Goal: Entertainment & Leisure: Browse casually

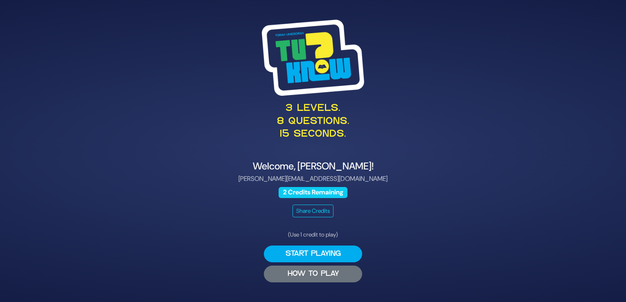
click at [303, 273] on button "HOW TO PLAY" at bounding box center [313, 274] width 98 height 17
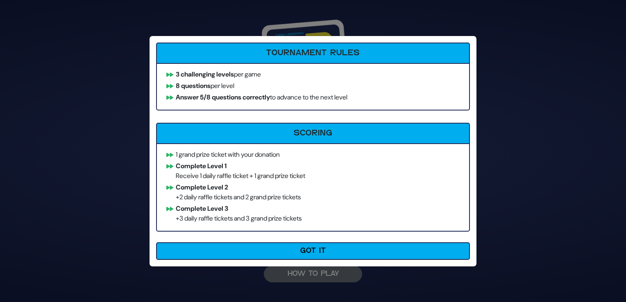
click at [303, 273] on div "How to Play Tournament Rules 3 challenging levels per game 8 questions per leve…" at bounding box center [313, 151] width 626 height 302
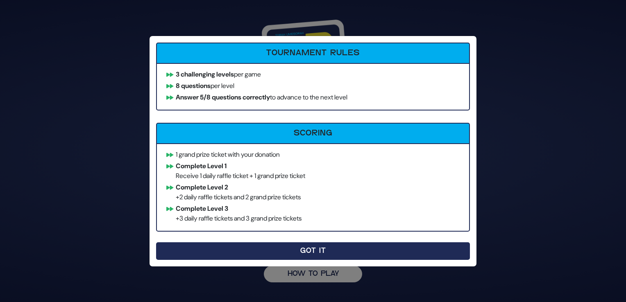
click at [309, 253] on button "Got It" at bounding box center [313, 251] width 314 height 18
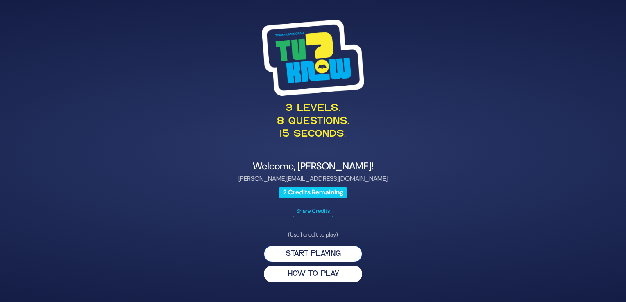
click at [317, 251] on button "Start Playing" at bounding box center [313, 254] width 98 height 17
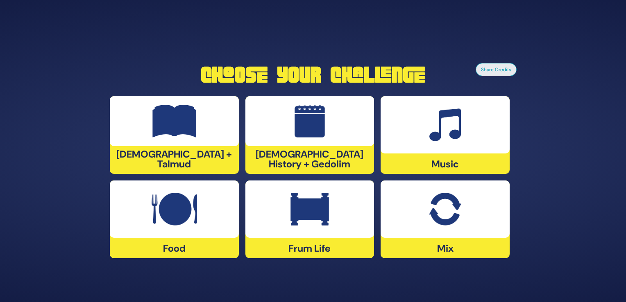
click at [451, 142] on div at bounding box center [444, 124] width 129 height 57
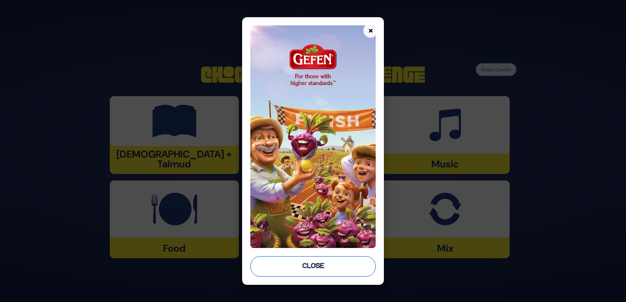
click at [305, 266] on button "Close" at bounding box center [312, 266] width 125 height 20
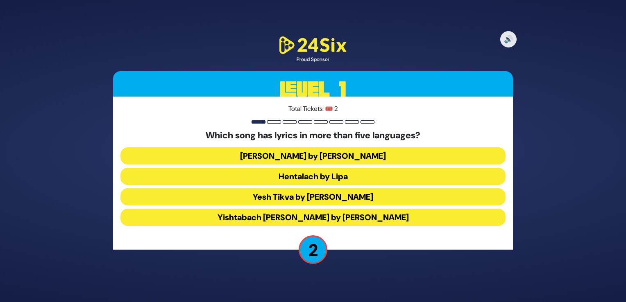
click at [294, 174] on button "Hentalach by Lipa" at bounding box center [312, 176] width 385 height 17
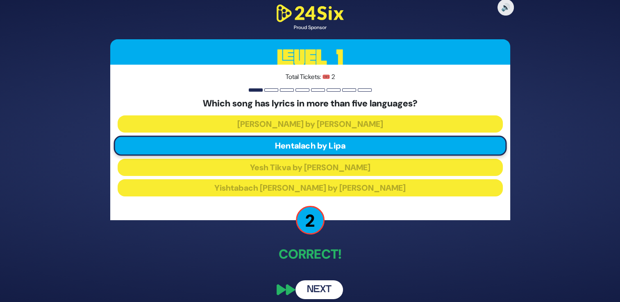
click at [319, 289] on button "Next" at bounding box center [319, 290] width 48 height 19
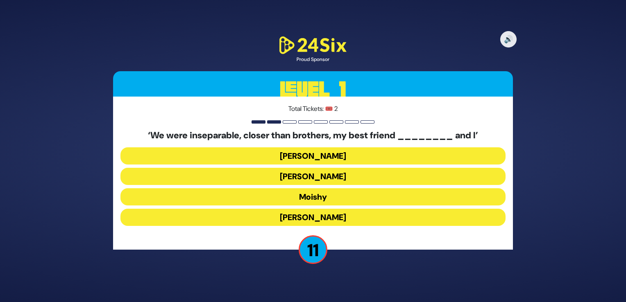
click at [305, 215] on button "[PERSON_NAME]" at bounding box center [312, 217] width 385 height 17
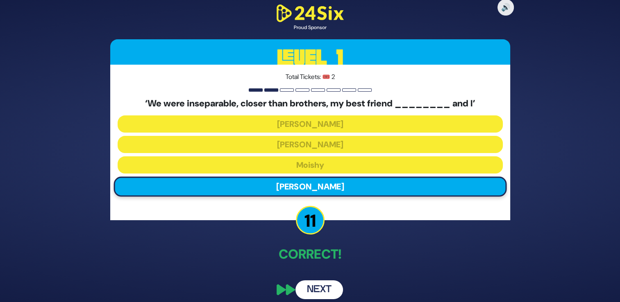
click at [314, 287] on button "Next" at bounding box center [319, 290] width 48 height 19
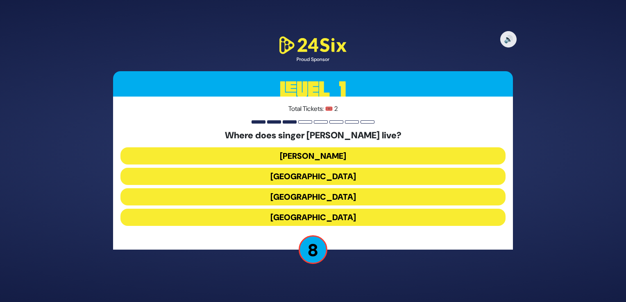
click at [297, 215] on button "England" at bounding box center [312, 217] width 385 height 17
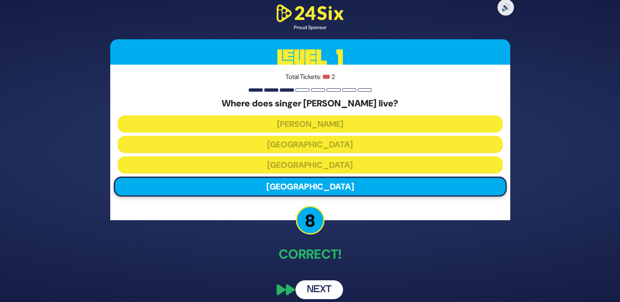
click at [323, 284] on button "Next" at bounding box center [319, 290] width 48 height 19
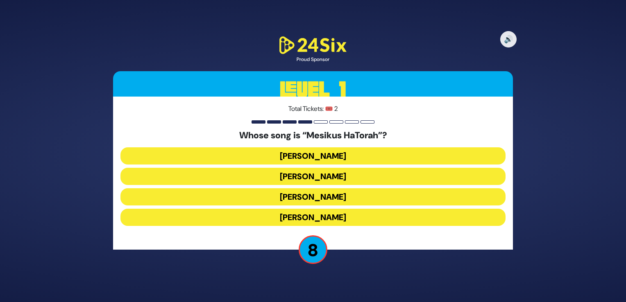
click at [310, 176] on button "Naftali Kempeh" at bounding box center [312, 176] width 385 height 17
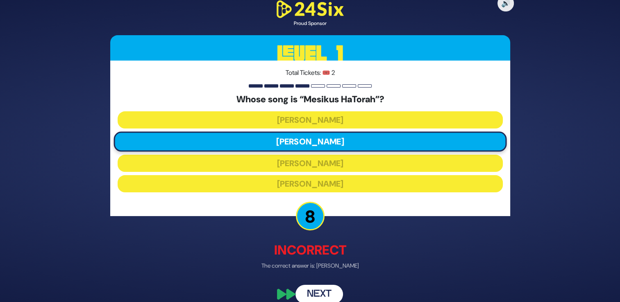
click at [313, 297] on button "Next" at bounding box center [319, 294] width 48 height 19
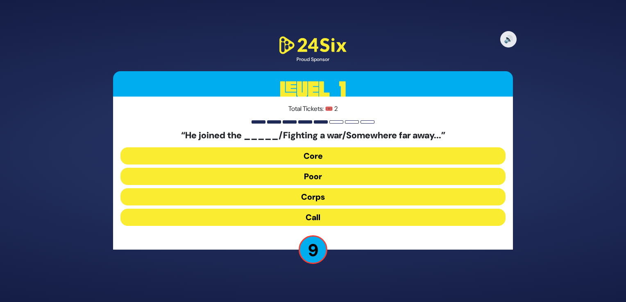
click at [310, 197] on button "Corps" at bounding box center [312, 196] width 385 height 17
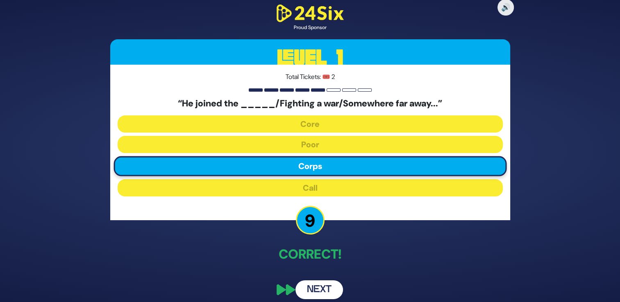
click at [312, 285] on button "Next" at bounding box center [319, 290] width 48 height 19
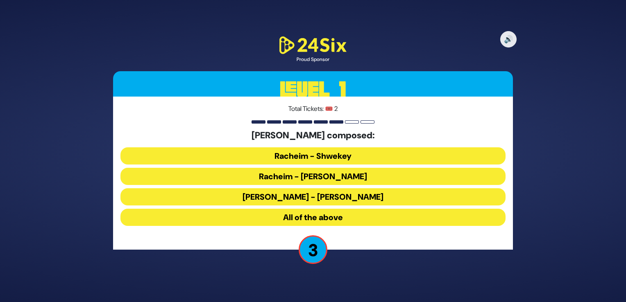
click at [285, 217] on button "All of the above" at bounding box center [312, 217] width 385 height 17
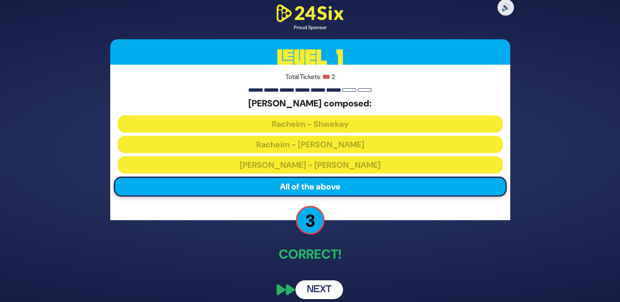
click at [319, 289] on button "Next" at bounding box center [319, 290] width 48 height 19
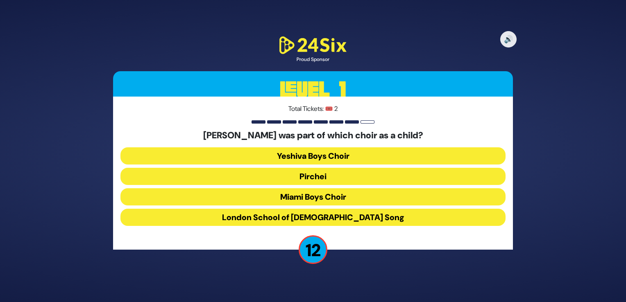
click at [300, 200] on button "Miami Boys Choir" at bounding box center [312, 196] width 385 height 17
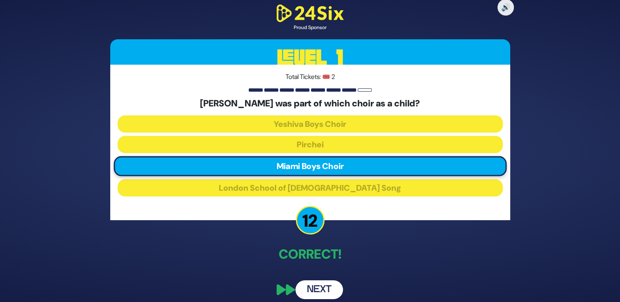
click at [314, 289] on button "Next" at bounding box center [319, 290] width 48 height 19
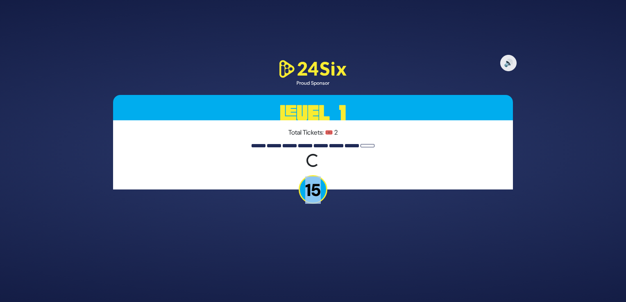
click at [314, 289] on div "🔊 Proud Sponsor Level 1 Total Tickets: 🎟️ 2 Loading question... 15" at bounding box center [313, 151] width 626 height 302
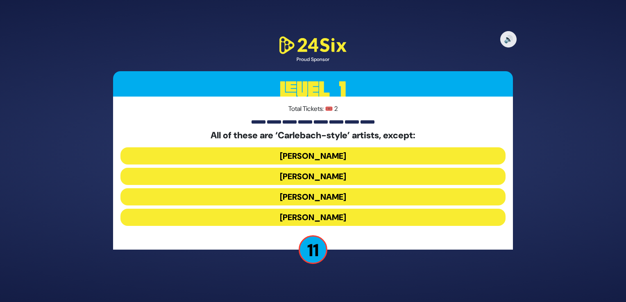
click at [299, 217] on button "Yiddy Bialostotzky" at bounding box center [312, 217] width 385 height 17
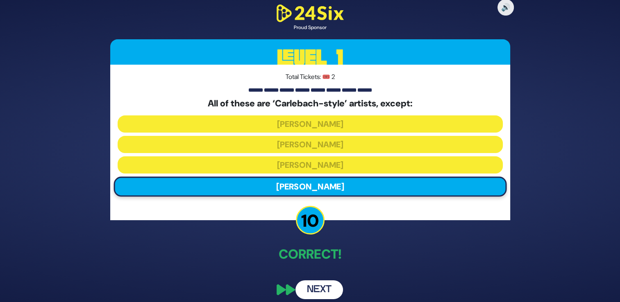
click at [316, 290] on button "Next" at bounding box center [319, 290] width 48 height 19
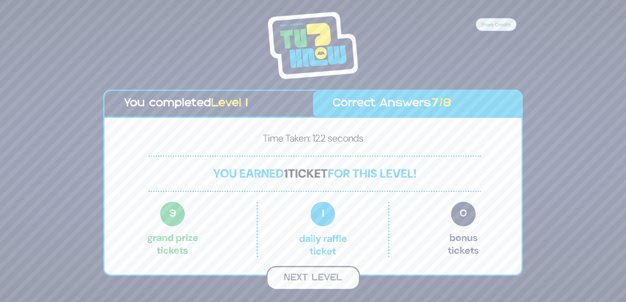
click at [290, 278] on button "Next Level" at bounding box center [313, 278] width 94 height 24
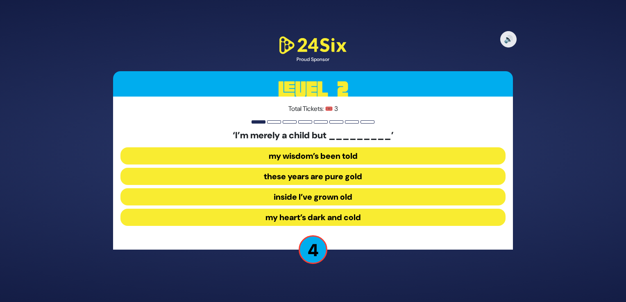
click at [369, 199] on button "inside I’ve grown old" at bounding box center [312, 196] width 385 height 17
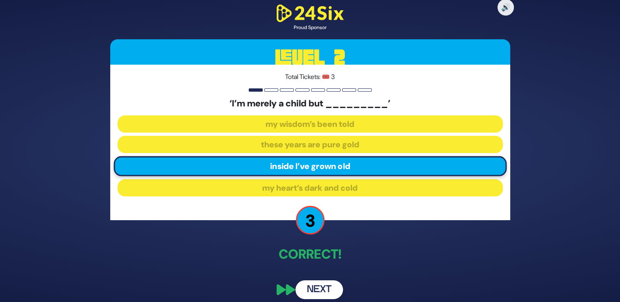
click at [316, 286] on button "Next" at bounding box center [319, 290] width 48 height 19
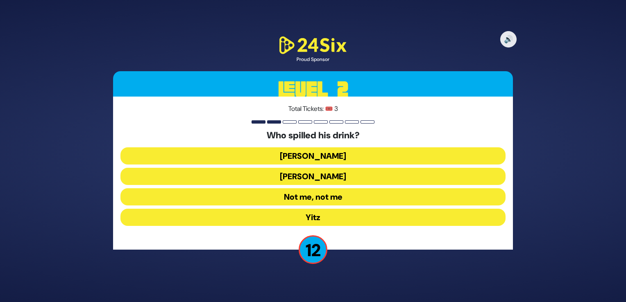
click at [292, 197] on button "Not me, not me" at bounding box center [312, 196] width 385 height 17
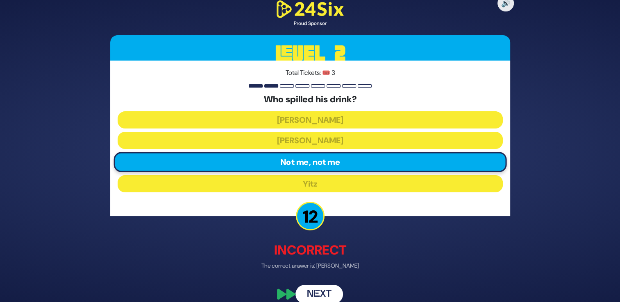
click at [310, 290] on button "Next" at bounding box center [319, 294] width 48 height 19
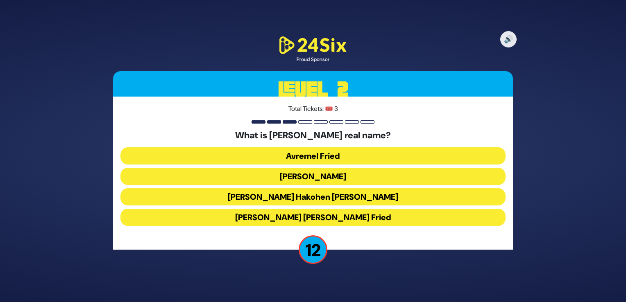
click at [321, 178] on button "Avraham Friedman" at bounding box center [312, 176] width 385 height 17
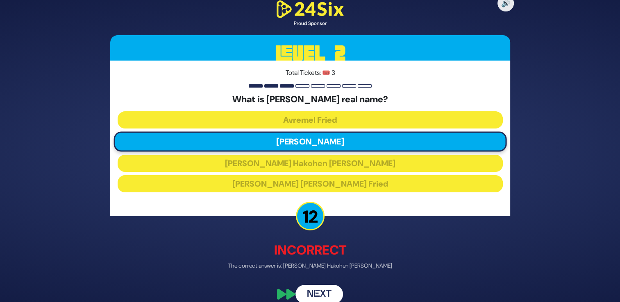
click at [314, 292] on button "Next" at bounding box center [319, 294] width 48 height 19
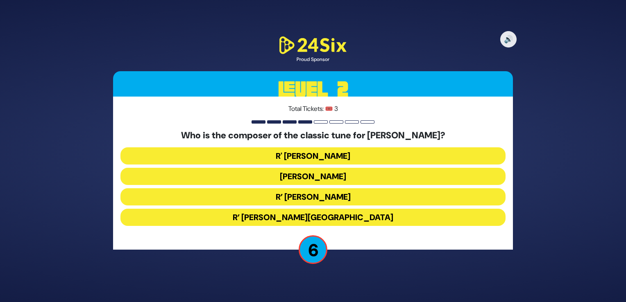
click at [324, 196] on button "R’ Moshe Goldman" at bounding box center [312, 196] width 385 height 17
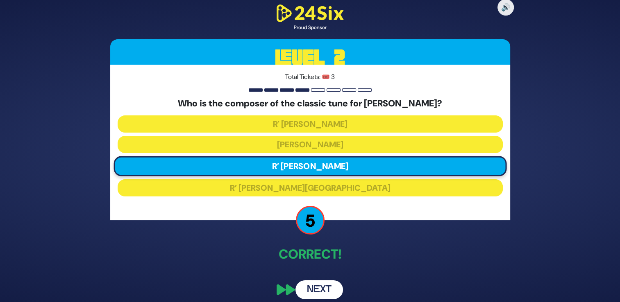
click at [319, 290] on button "Next" at bounding box center [319, 290] width 48 height 19
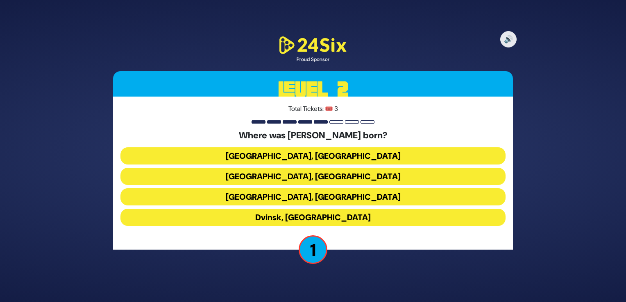
click at [317, 195] on button "Kraków, Poland" at bounding box center [312, 196] width 385 height 17
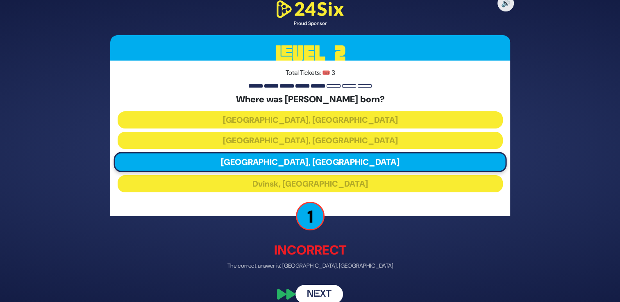
click at [313, 294] on button "Next" at bounding box center [319, 294] width 48 height 19
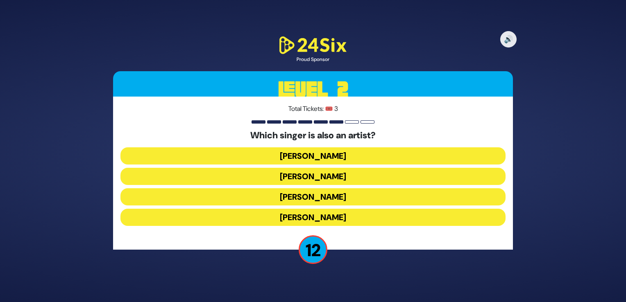
click at [320, 192] on button "[PERSON_NAME]" at bounding box center [312, 196] width 385 height 17
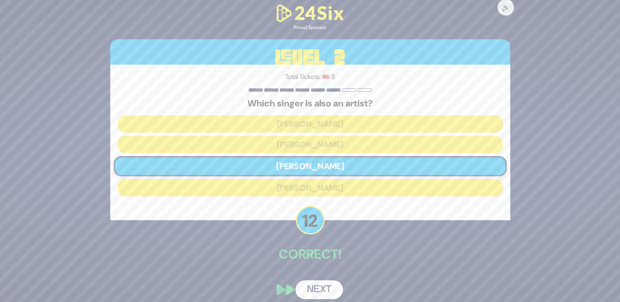
click at [314, 290] on button "Next" at bounding box center [319, 290] width 48 height 19
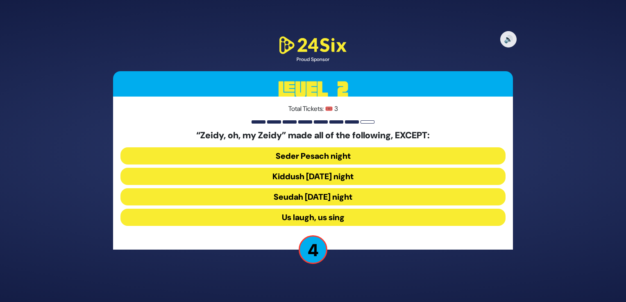
click at [326, 178] on button "Kiddush [DATE] night" at bounding box center [312, 176] width 385 height 17
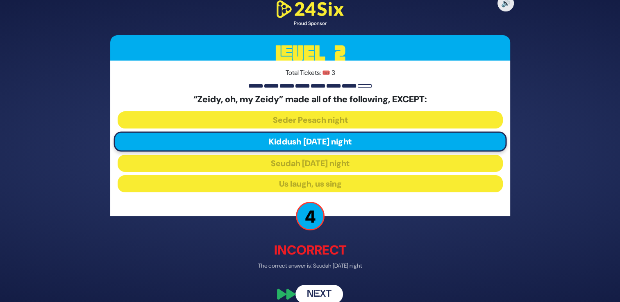
click at [311, 292] on button "Next" at bounding box center [319, 294] width 48 height 19
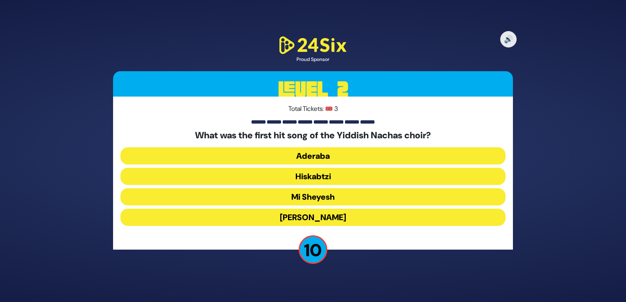
click at [309, 177] on button "Hiskabtzi" at bounding box center [312, 176] width 385 height 17
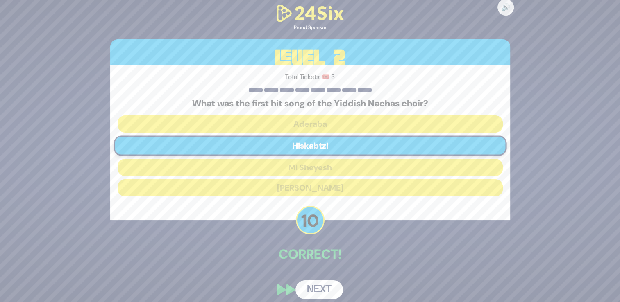
click at [315, 294] on button "Next" at bounding box center [319, 290] width 48 height 19
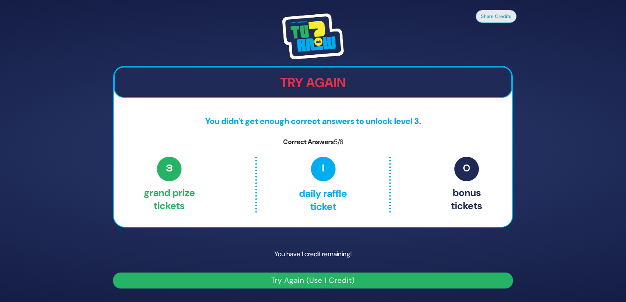
click at [290, 280] on button "Try Again (Use 1 Credit)" at bounding box center [313, 281] width 400 height 16
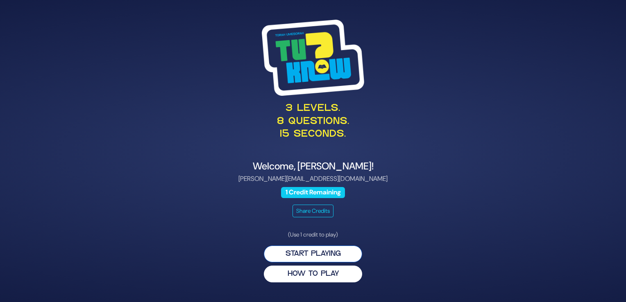
click at [320, 255] on button "Start Playing" at bounding box center [313, 254] width 98 height 17
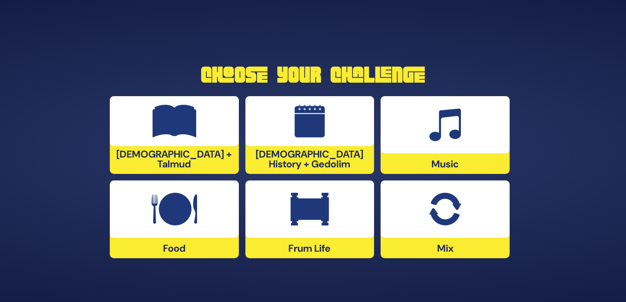
click at [441, 132] on img at bounding box center [445, 125] width 32 height 33
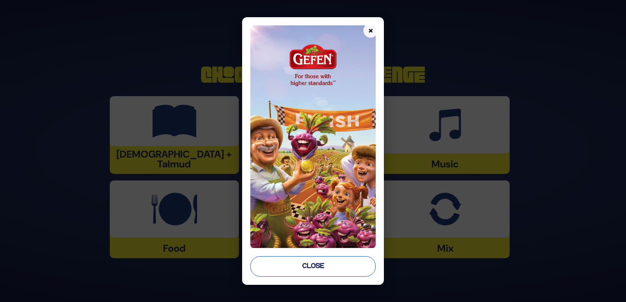
click at [296, 266] on button "Close" at bounding box center [312, 266] width 125 height 20
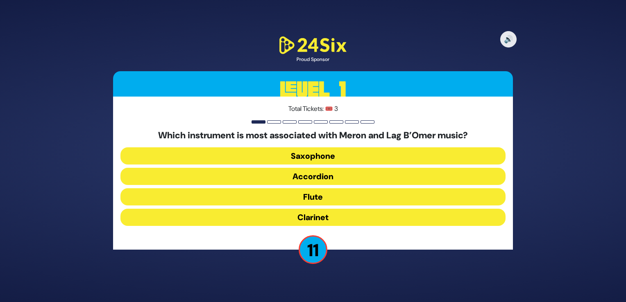
click at [293, 219] on button "Clarinet" at bounding box center [312, 217] width 385 height 17
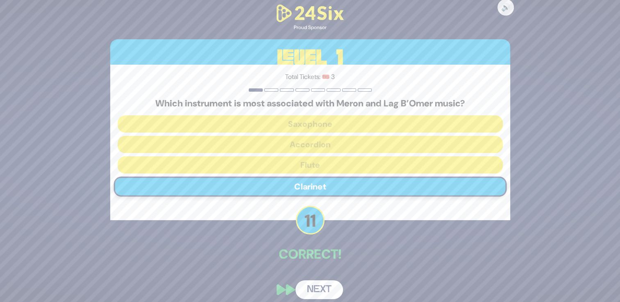
click at [313, 288] on button "Next" at bounding box center [319, 290] width 48 height 19
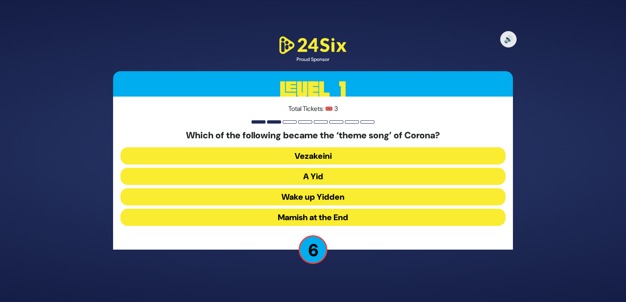
click at [301, 177] on button "A Yid" at bounding box center [312, 176] width 385 height 17
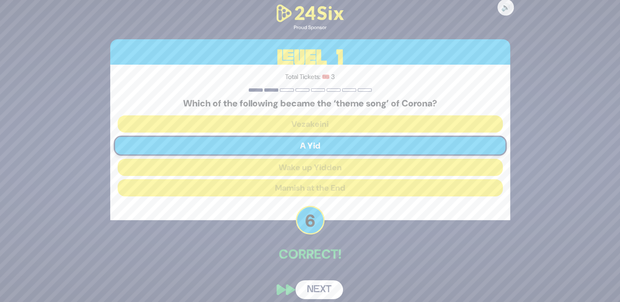
click at [313, 289] on button "Next" at bounding box center [319, 290] width 48 height 19
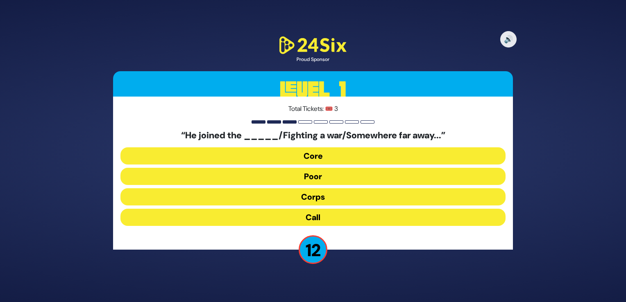
click at [287, 198] on button "Corps" at bounding box center [312, 196] width 385 height 17
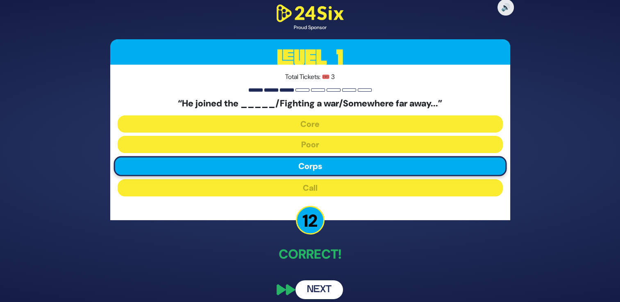
click at [317, 283] on button "Next" at bounding box center [319, 290] width 48 height 19
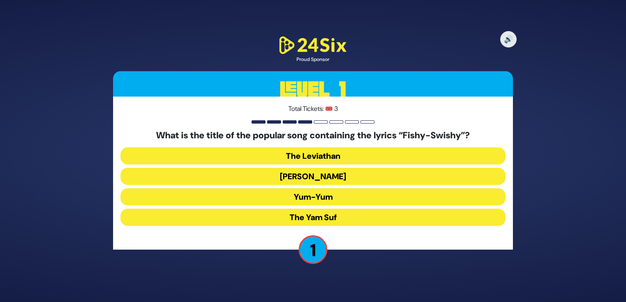
click at [307, 157] on button "The Leviathan" at bounding box center [312, 155] width 385 height 17
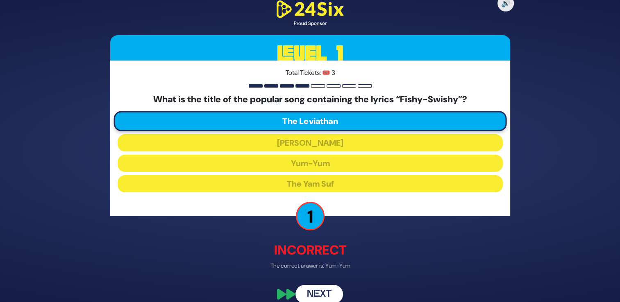
click at [321, 292] on button "Next" at bounding box center [319, 294] width 48 height 19
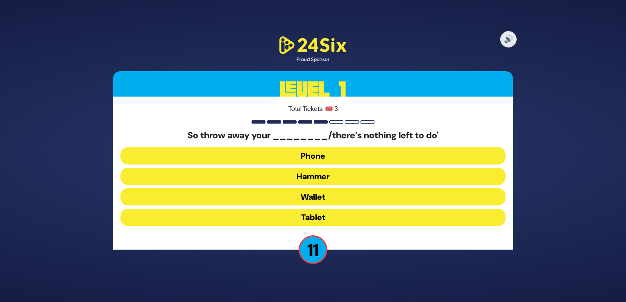
click at [315, 177] on button "Hammer" at bounding box center [312, 176] width 385 height 17
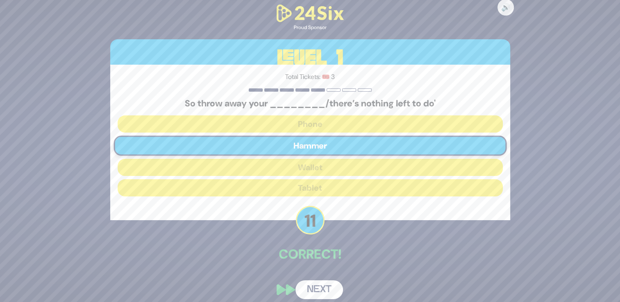
click at [314, 288] on button "Next" at bounding box center [319, 290] width 48 height 19
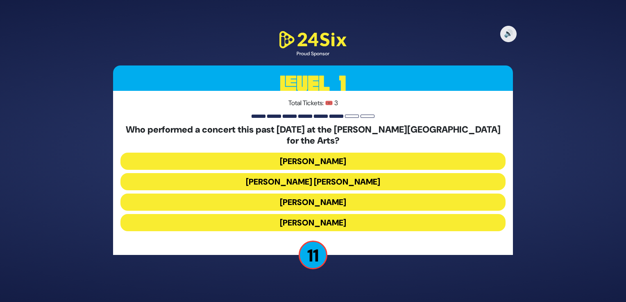
click at [311, 217] on button "[PERSON_NAME]" at bounding box center [312, 222] width 385 height 17
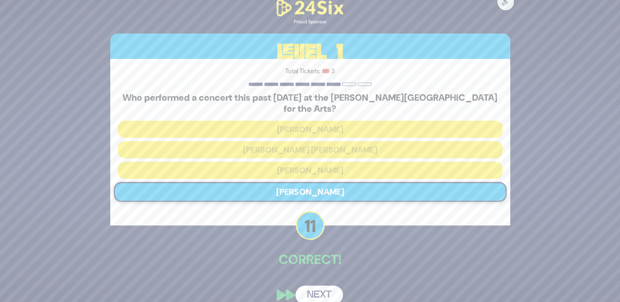
click at [314, 289] on button "Next" at bounding box center [319, 295] width 48 height 19
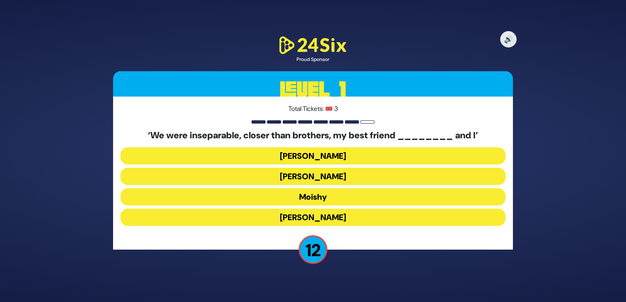
click at [306, 216] on button "[PERSON_NAME]" at bounding box center [312, 217] width 385 height 17
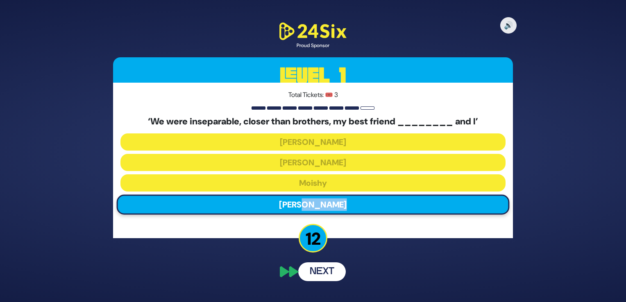
click at [306, 216] on div "‘We were inseparable, closer than brothers, my best friend ________ and I’ [PER…" at bounding box center [312, 167] width 385 height 102
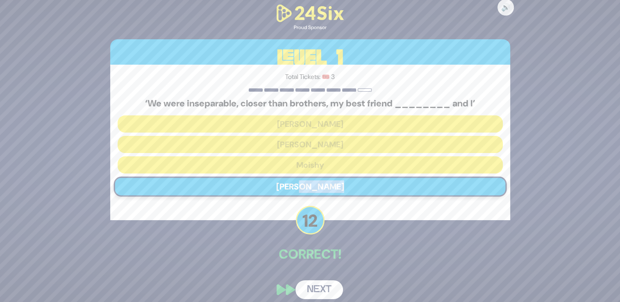
click at [319, 290] on button "Next" at bounding box center [319, 290] width 48 height 19
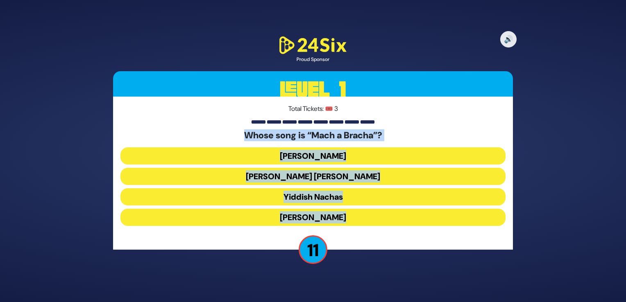
click at [303, 175] on button "[PERSON_NAME] [PERSON_NAME]" at bounding box center [312, 176] width 385 height 17
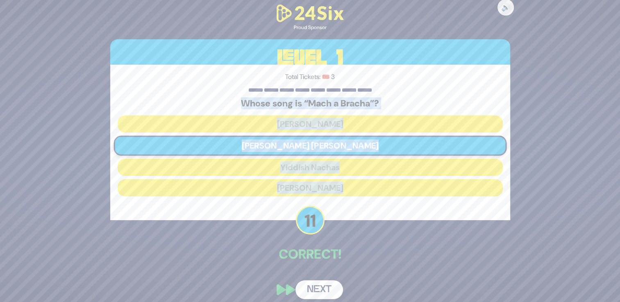
click at [318, 290] on button "Next" at bounding box center [319, 290] width 48 height 19
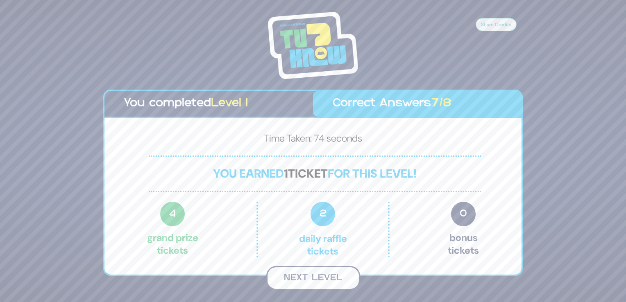
click at [328, 276] on button "Next Level" at bounding box center [313, 278] width 94 height 24
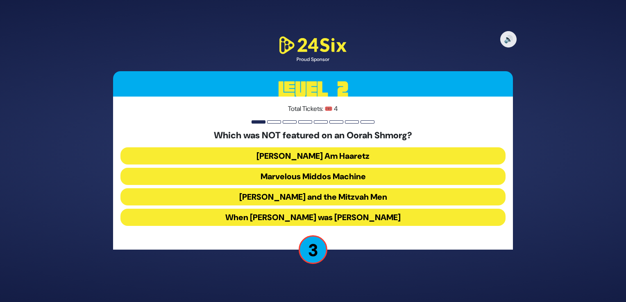
click at [311, 194] on button "[PERSON_NAME] and the Mitzvah Men" at bounding box center [312, 196] width 385 height 17
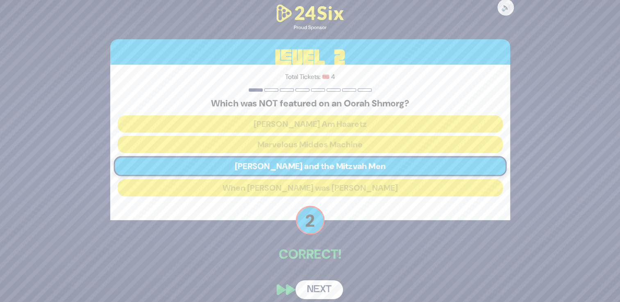
scroll to position [7, 0]
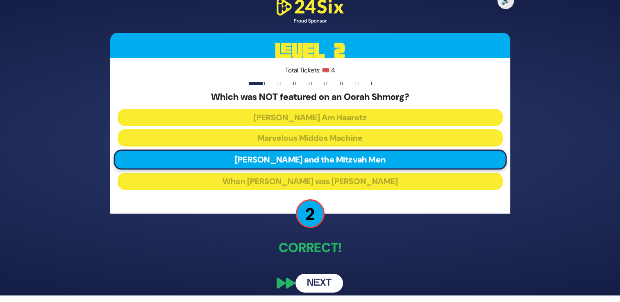
click at [327, 279] on button "Next" at bounding box center [319, 283] width 48 height 19
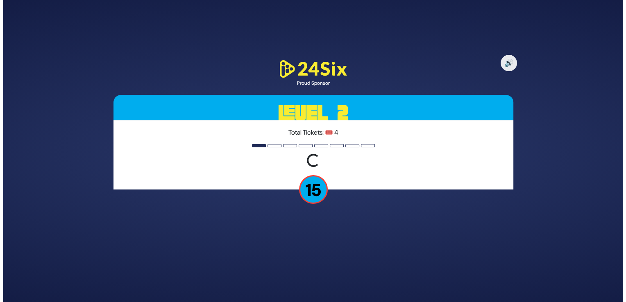
scroll to position [0, 0]
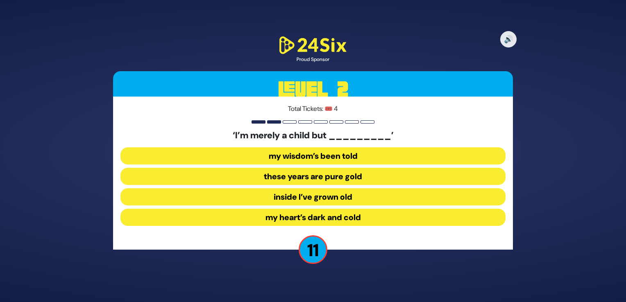
click at [301, 200] on button "inside I’ve grown old" at bounding box center [312, 196] width 385 height 17
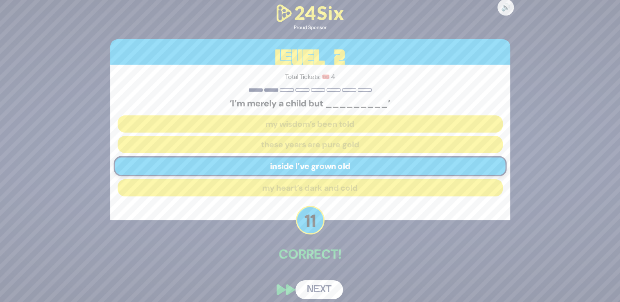
click at [321, 291] on button "Next" at bounding box center [319, 290] width 48 height 19
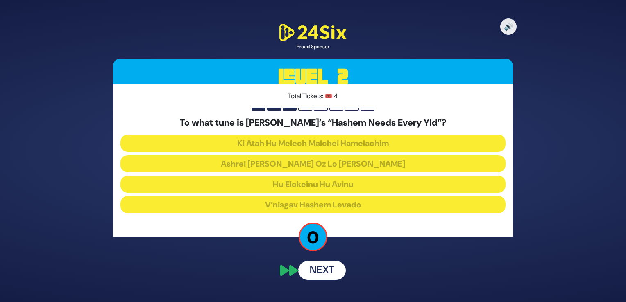
click at [303, 197] on div "Total Tickets: 🎟️ 4 To what tune is [PERSON_NAME]’s “Hashem Needs Every Yid”? K…" at bounding box center [313, 160] width 400 height 153
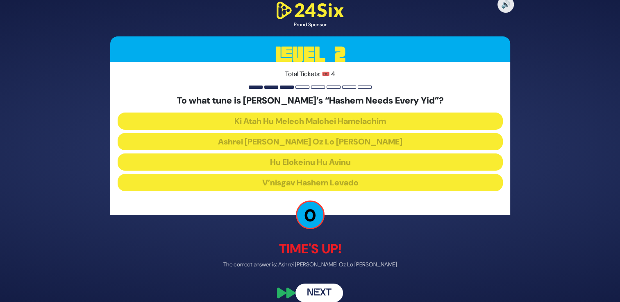
click at [319, 292] on button "Next" at bounding box center [319, 293] width 48 height 19
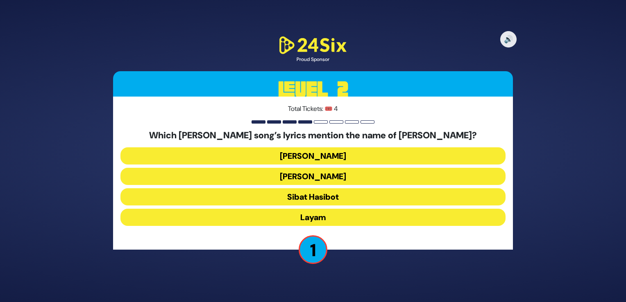
click at [300, 177] on button "[PERSON_NAME]" at bounding box center [312, 176] width 385 height 17
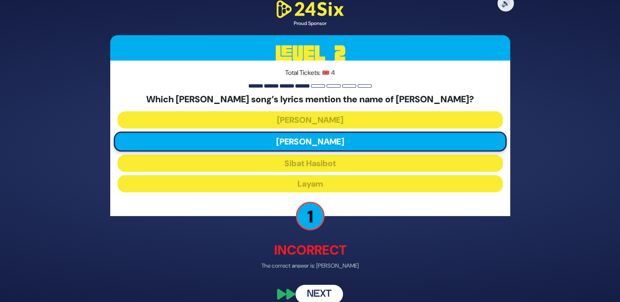
click at [321, 292] on button "Next" at bounding box center [319, 294] width 48 height 19
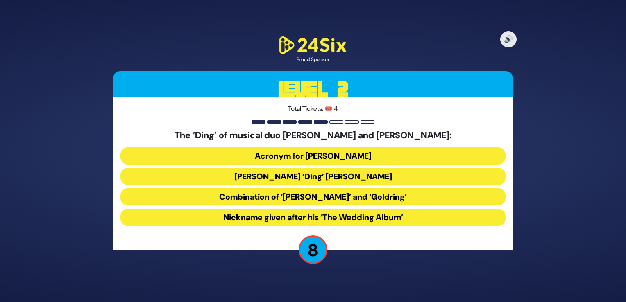
click at [309, 154] on button "Acronym for [PERSON_NAME]" at bounding box center [312, 155] width 385 height 17
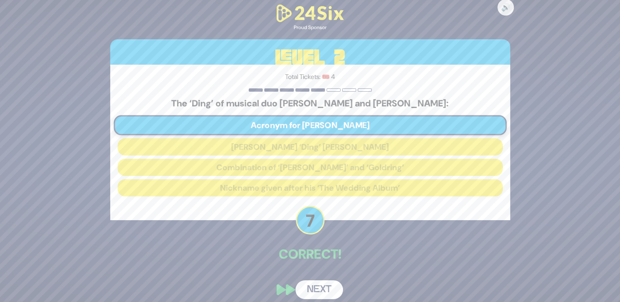
click at [317, 292] on button "Next" at bounding box center [319, 290] width 48 height 19
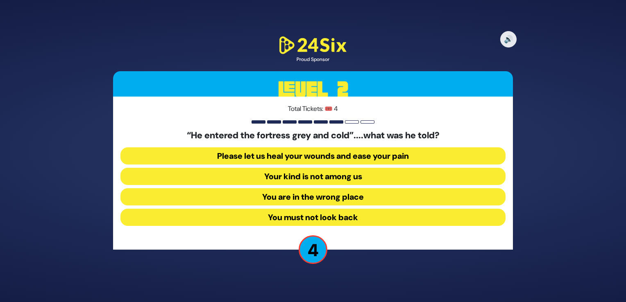
click at [292, 213] on button "You must not look back" at bounding box center [312, 217] width 385 height 17
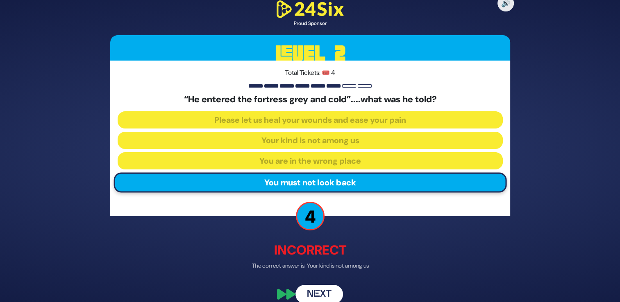
click at [313, 296] on button "Next" at bounding box center [319, 294] width 48 height 19
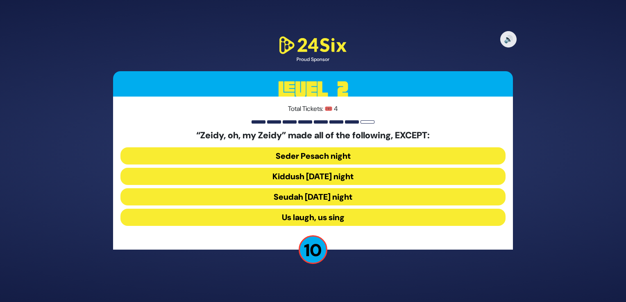
click at [298, 197] on button "Seudah [DATE] night" at bounding box center [312, 196] width 385 height 17
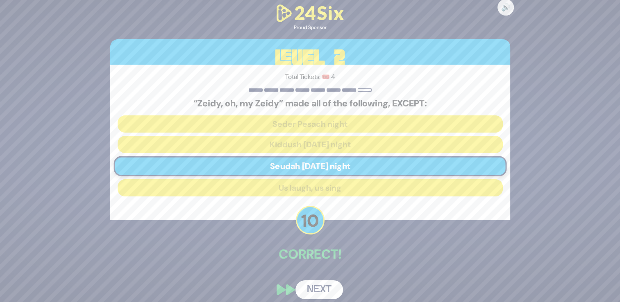
click at [317, 286] on button "Next" at bounding box center [319, 290] width 48 height 19
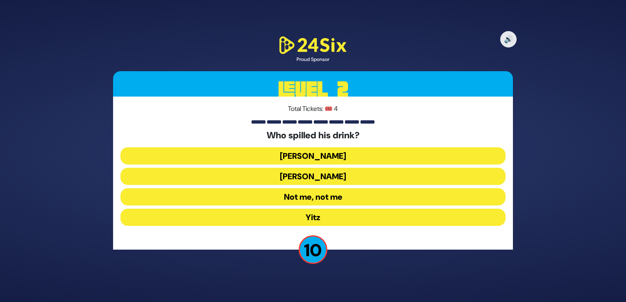
click at [310, 156] on button "[PERSON_NAME]" at bounding box center [312, 155] width 385 height 17
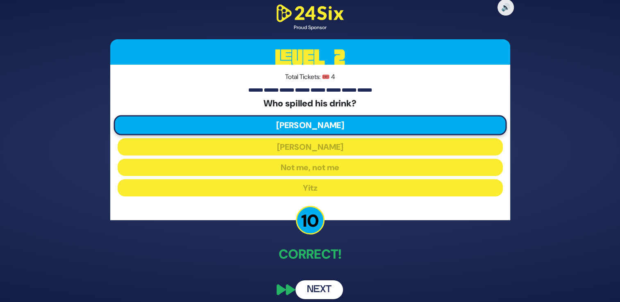
click at [321, 288] on button "Next" at bounding box center [319, 290] width 48 height 19
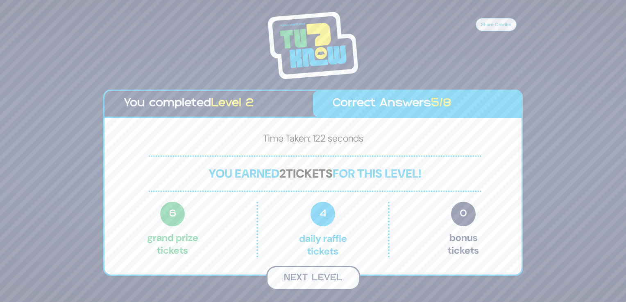
click at [291, 280] on button "Next Level" at bounding box center [313, 278] width 94 height 24
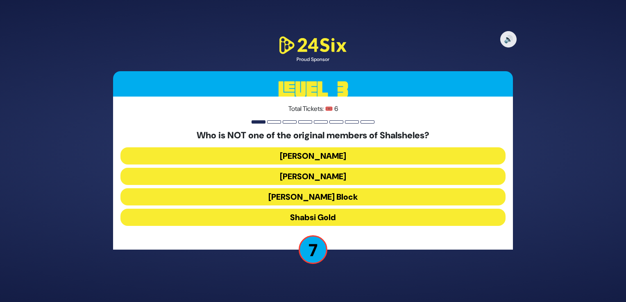
click at [310, 216] on button "Shabsi Gold" at bounding box center [312, 217] width 385 height 17
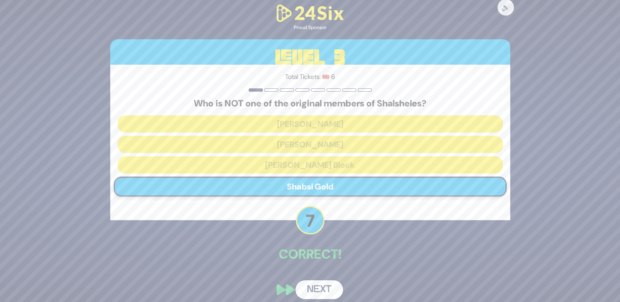
click at [317, 290] on button "Next" at bounding box center [319, 290] width 48 height 19
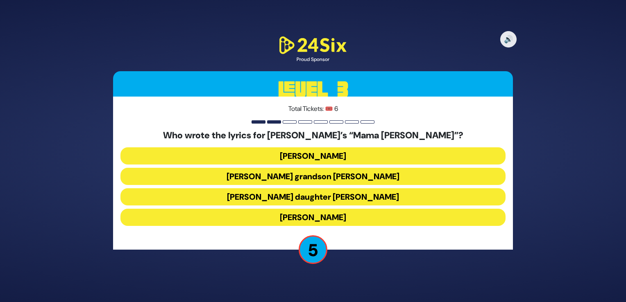
click at [307, 201] on button "[PERSON_NAME] daughter [PERSON_NAME]" at bounding box center [312, 196] width 385 height 17
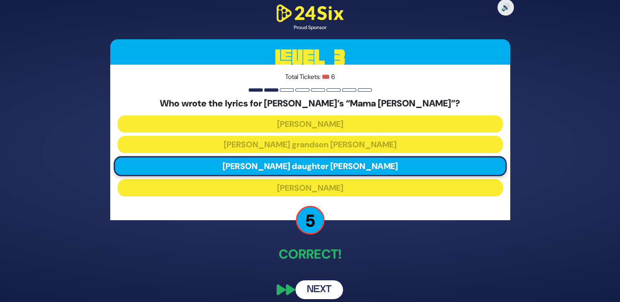
click at [327, 293] on button "Next" at bounding box center [319, 290] width 48 height 19
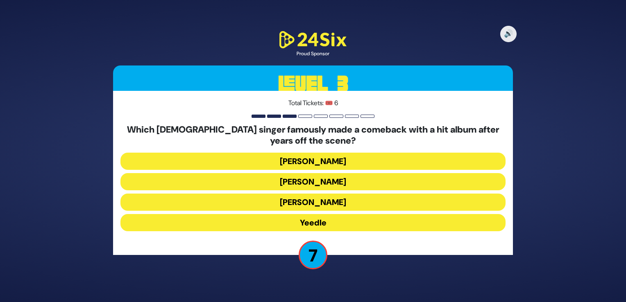
click at [312, 219] on button "Yeedle" at bounding box center [312, 222] width 385 height 17
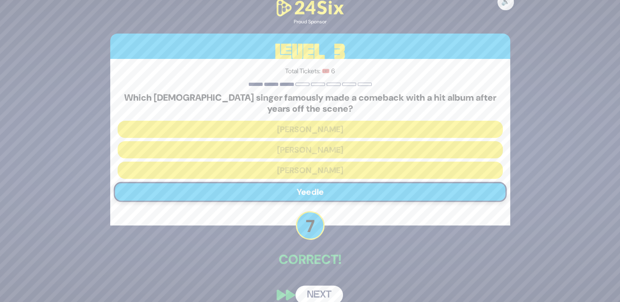
click at [323, 294] on button "Next" at bounding box center [319, 295] width 48 height 19
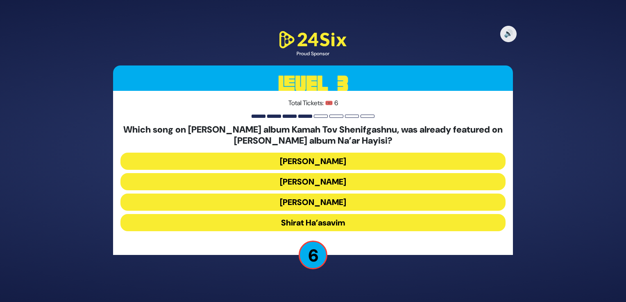
click at [290, 225] on button "Shirat Ha’asavim" at bounding box center [312, 222] width 385 height 17
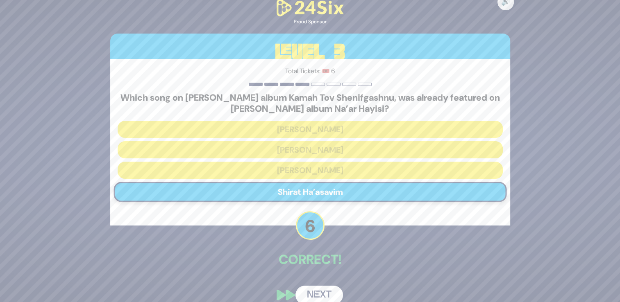
click at [316, 293] on button "Next" at bounding box center [319, 295] width 48 height 19
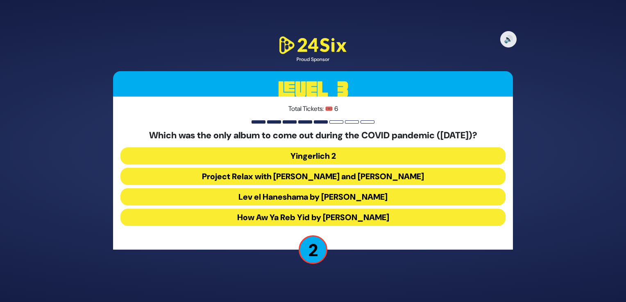
click at [272, 215] on button "How Aw Ya Reb Yid by [PERSON_NAME]" at bounding box center [312, 217] width 385 height 17
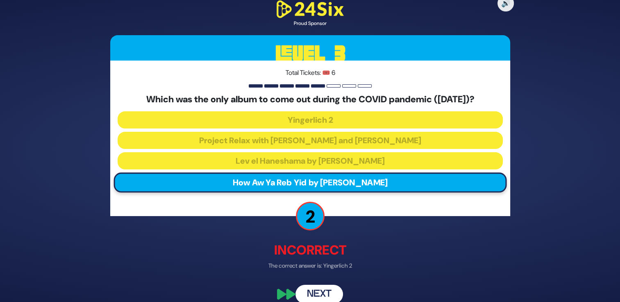
click at [317, 294] on button "Next" at bounding box center [319, 294] width 48 height 19
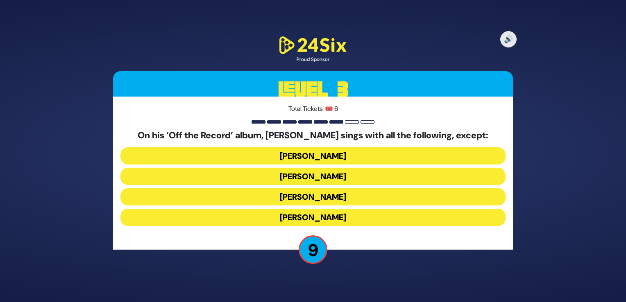
click at [298, 174] on button "[PERSON_NAME]" at bounding box center [312, 176] width 385 height 17
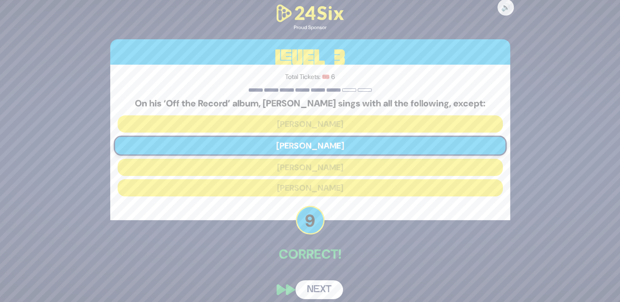
click at [316, 297] on button "Next" at bounding box center [319, 290] width 48 height 19
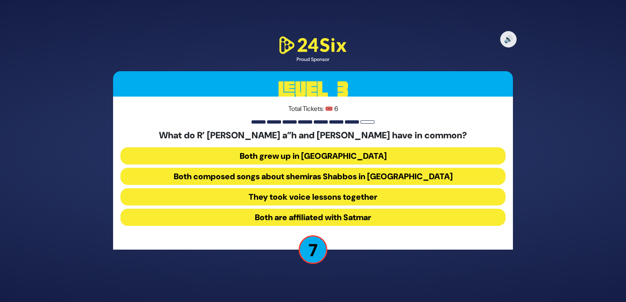
click at [337, 179] on button "Both composed songs about shemiras Shabbos in [GEOGRAPHIC_DATA]" at bounding box center [312, 176] width 385 height 17
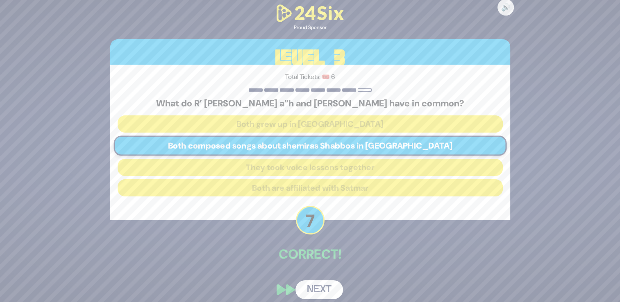
click at [323, 291] on button "Next" at bounding box center [319, 290] width 48 height 19
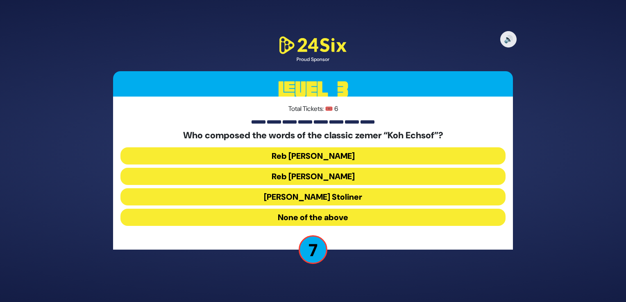
click at [331, 174] on button "Reb [PERSON_NAME]" at bounding box center [312, 176] width 385 height 17
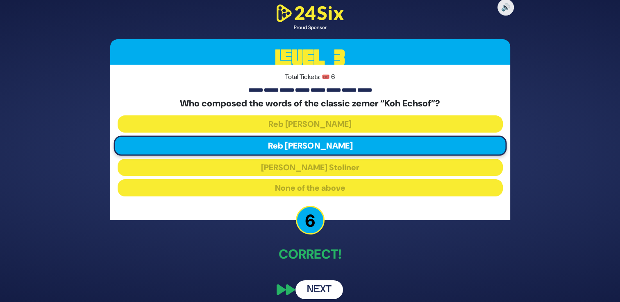
click at [318, 286] on button "Next" at bounding box center [319, 290] width 48 height 19
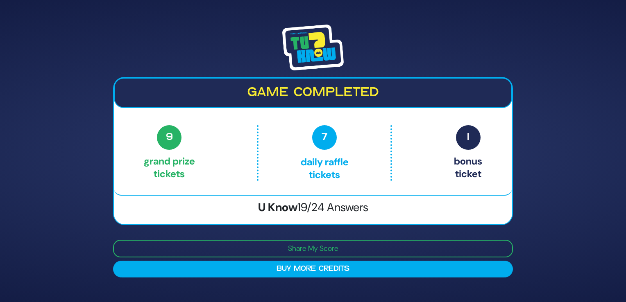
click at [543, 123] on div "Game completed 9 Grand Prize tickets 7 Daily Raffle tickets 1 Bonus ticket 9 Gr…" at bounding box center [313, 151] width 626 height 302
click at [476, 138] on span "1" at bounding box center [468, 137] width 25 height 25
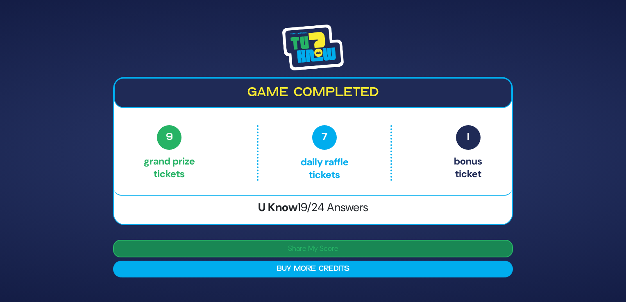
click at [320, 246] on button "Share My Score" at bounding box center [313, 249] width 400 height 18
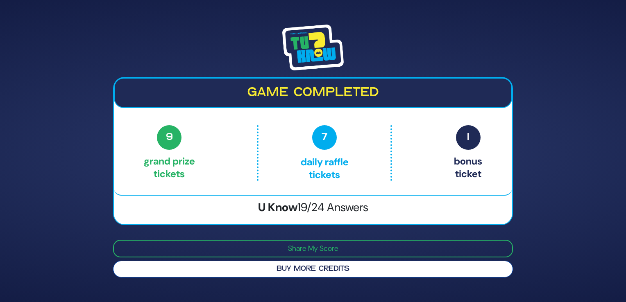
click at [306, 266] on button "Buy More Credits" at bounding box center [313, 269] width 400 height 17
